Goal: Transaction & Acquisition: Obtain resource

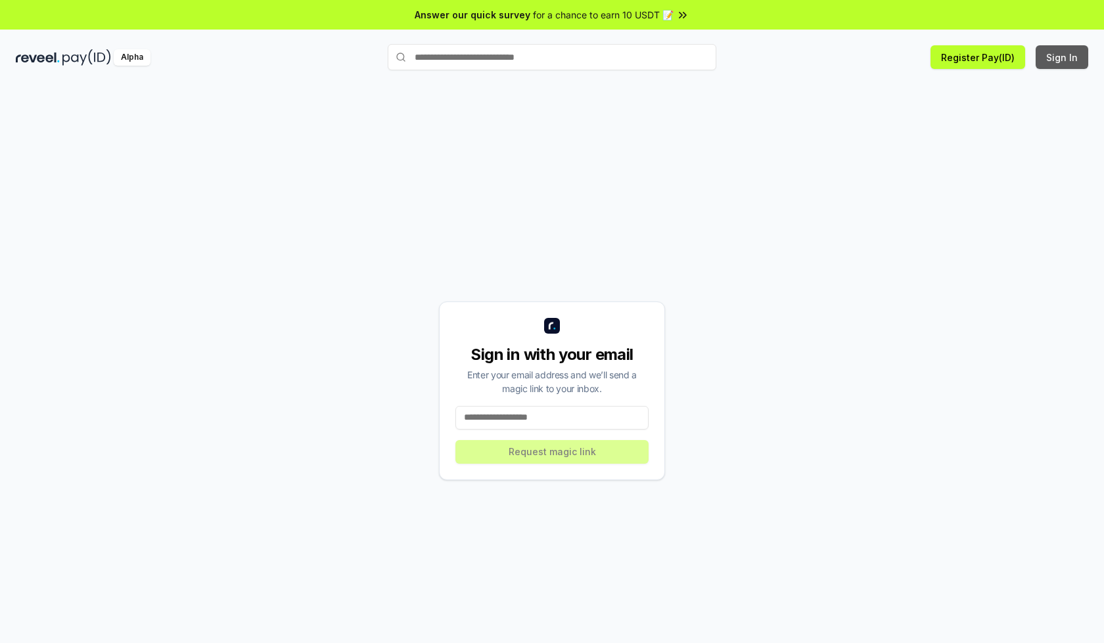
click at [1062, 57] on button "Sign In" at bounding box center [1061, 57] width 53 height 24
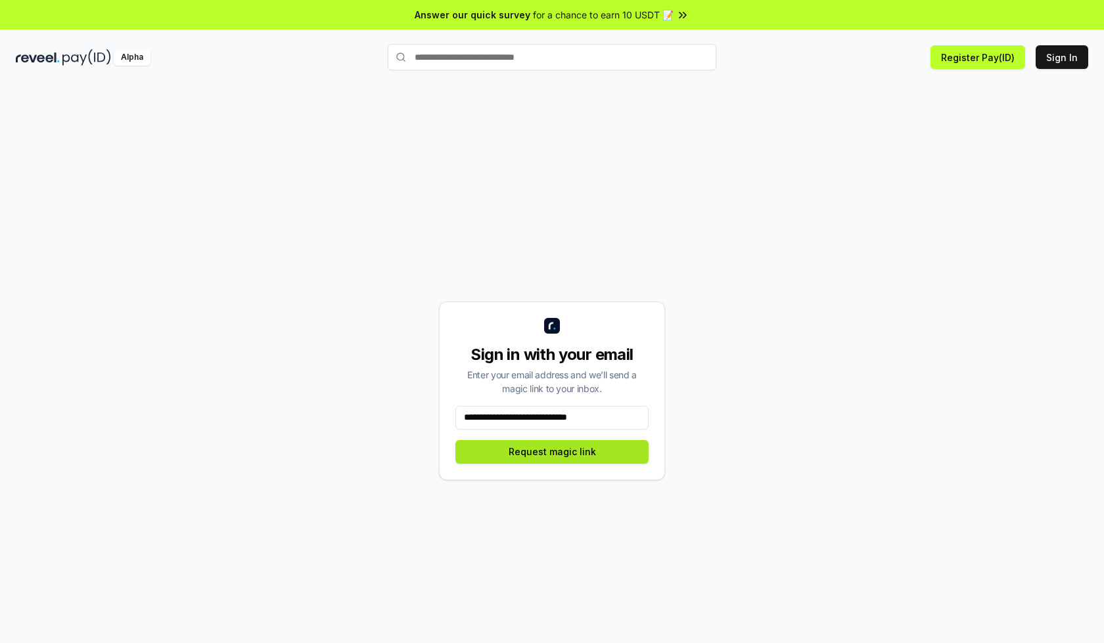
type input "**********"
click at [552, 451] on button "Request magic link" at bounding box center [551, 452] width 193 height 24
